Goal: Navigation & Orientation: Find specific page/section

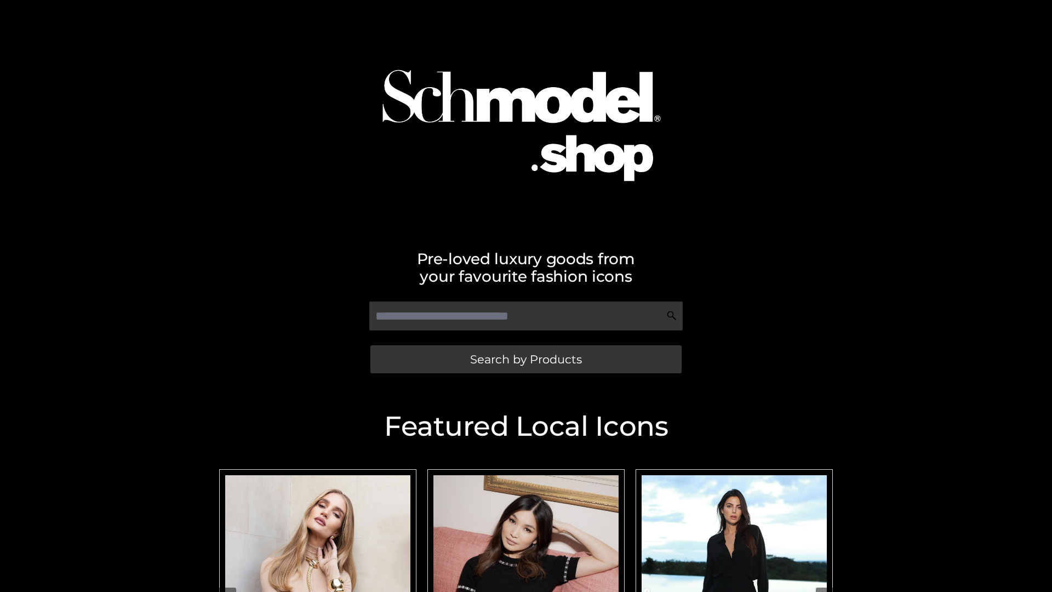
click at [526, 359] on span "Search by Products" at bounding box center [526, 360] width 112 height 12
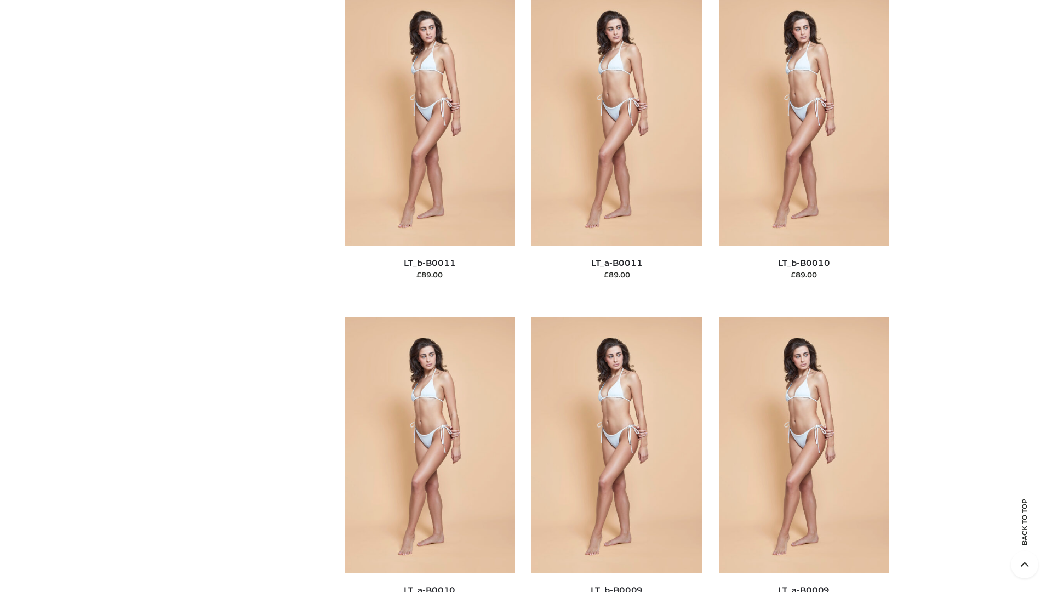
scroll to position [4923, 0]
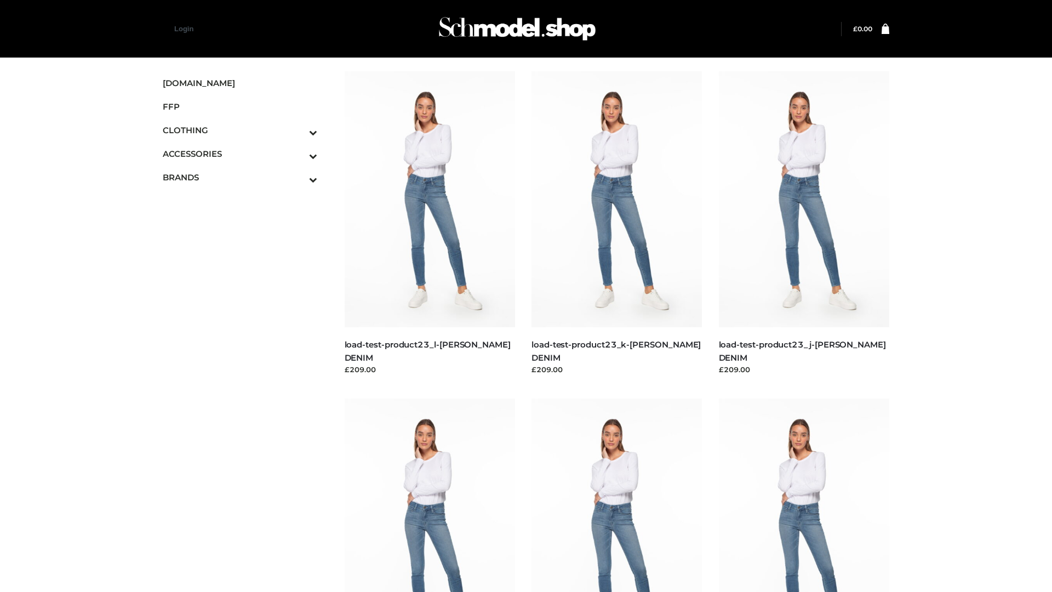
scroll to position [961, 0]
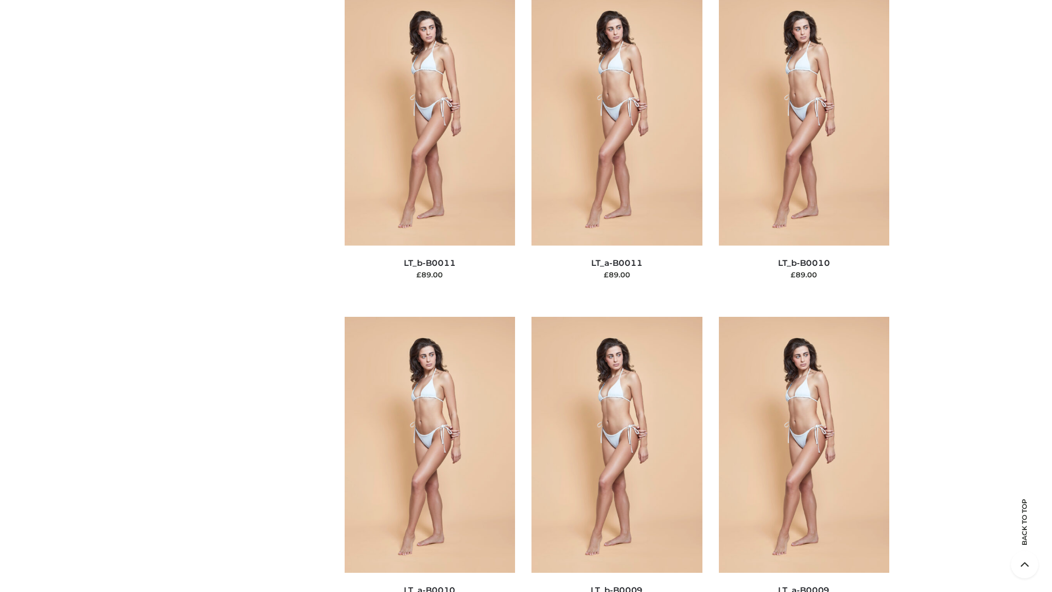
scroll to position [4923, 0]
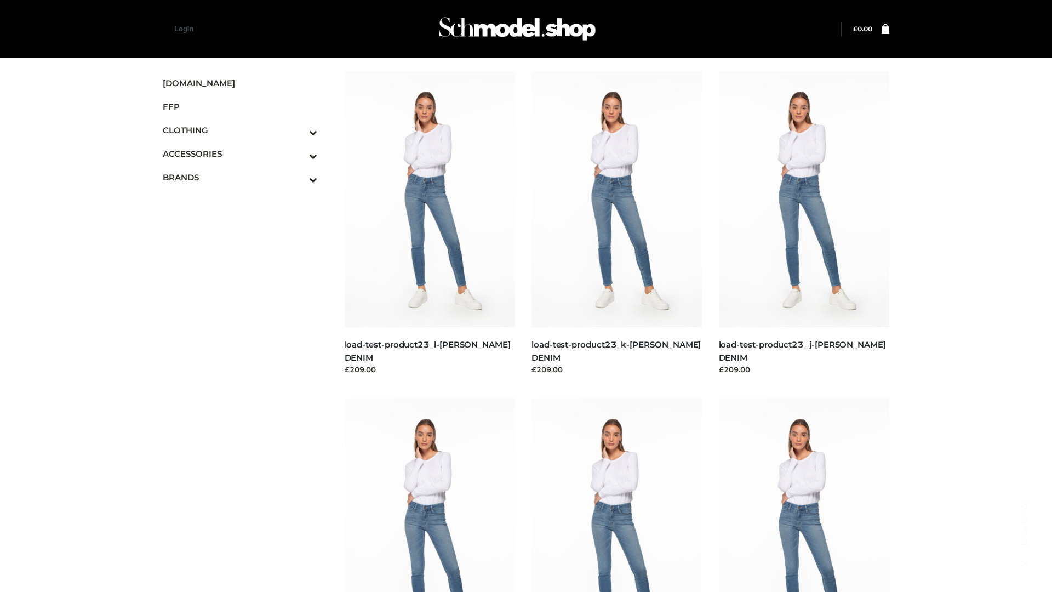
scroll to position [961, 0]
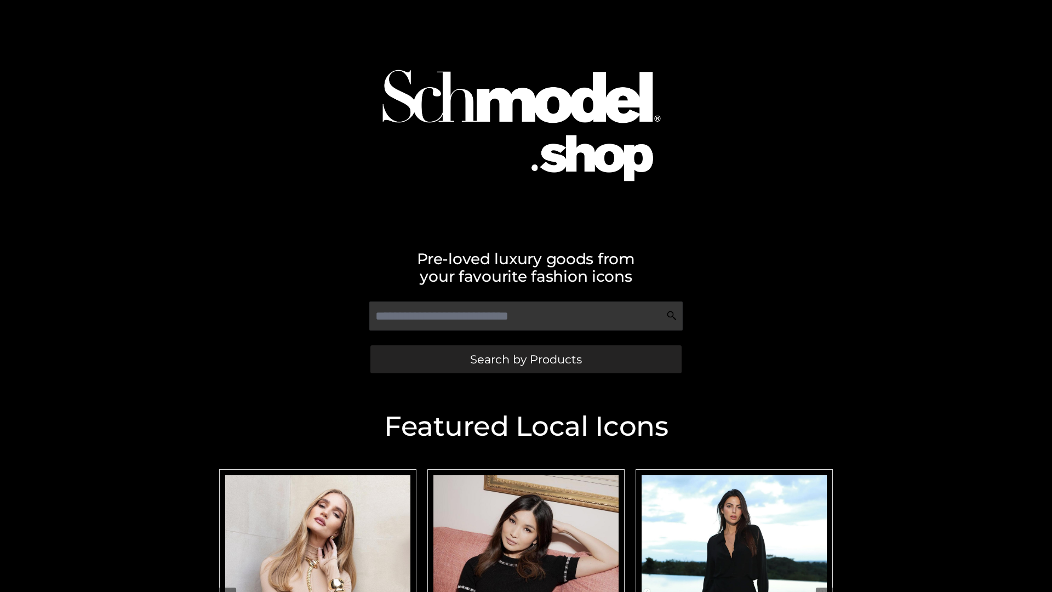
click at [526, 359] on span "Search by Products" at bounding box center [526, 360] width 112 height 12
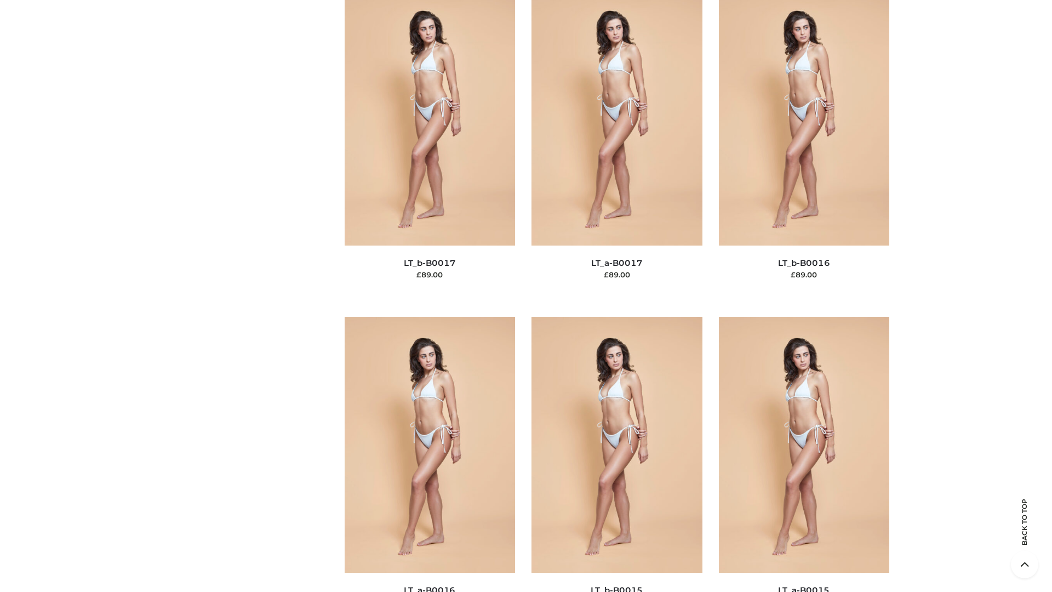
scroll to position [3603, 0]
